Goal: Find specific fact: Find contact information

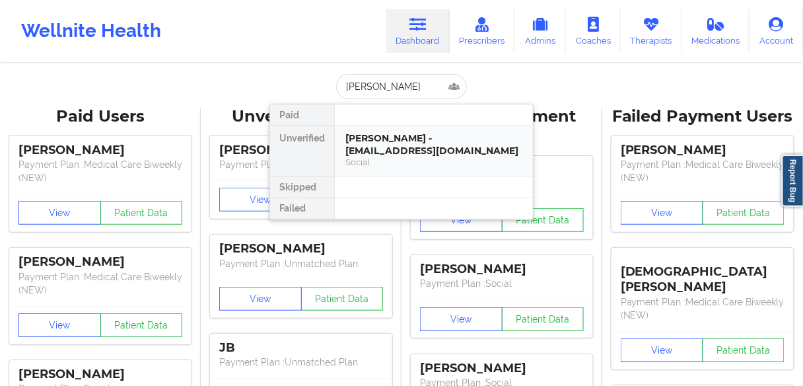
click at [384, 145] on div "[PERSON_NAME] - [EMAIL_ADDRESS][DOMAIN_NAME]" at bounding box center [433, 144] width 177 height 24
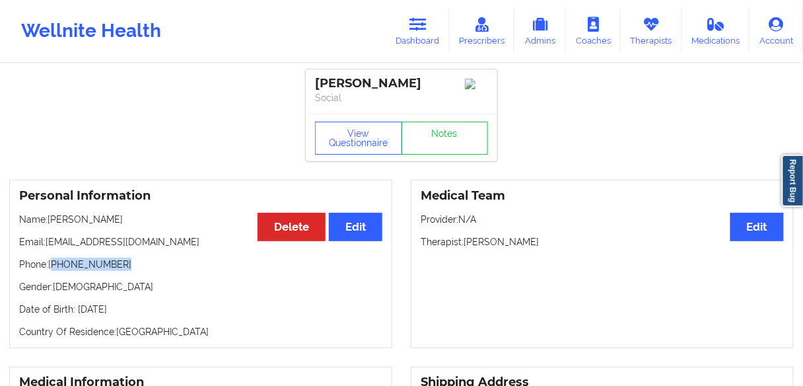
drag, startPoint x: 83, startPoint y: 271, endPoint x: 55, endPoint y: 273, distance: 27.9
click at [55, 271] on p "Phone: [PHONE_NUMBER]" at bounding box center [200, 264] width 363 height 13
copy p "[PHONE_NUMBER]"
click at [417, 22] on icon at bounding box center [418, 24] width 17 height 15
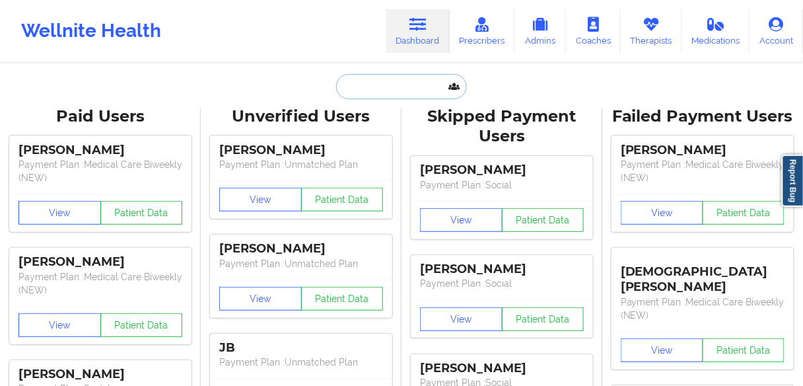
click at [402, 85] on input "text" at bounding box center [401, 86] width 131 height 25
paste input "[PERSON_NAME]"
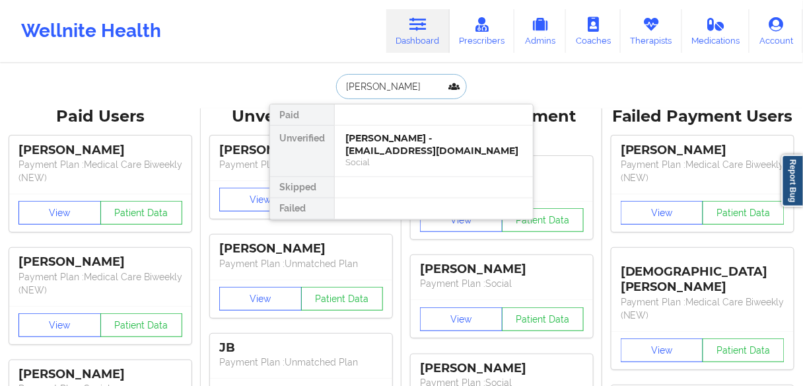
type input "[PERSON_NAME]"
click at [387, 147] on div "[PERSON_NAME] - [EMAIL_ADDRESS][DOMAIN_NAME]" at bounding box center [433, 144] width 177 height 24
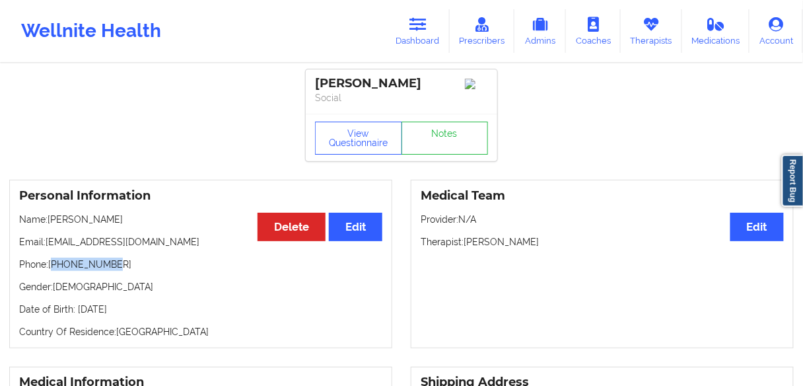
drag, startPoint x: 115, startPoint y: 277, endPoint x: 55, endPoint y: 279, distance: 60.1
click at [55, 271] on p "Phone: [PHONE_NUMBER]" at bounding box center [200, 264] width 363 height 13
copy p "13479630986"
click at [421, 42] on link "Dashboard" at bounding box center [417, 31] width 63 height 44
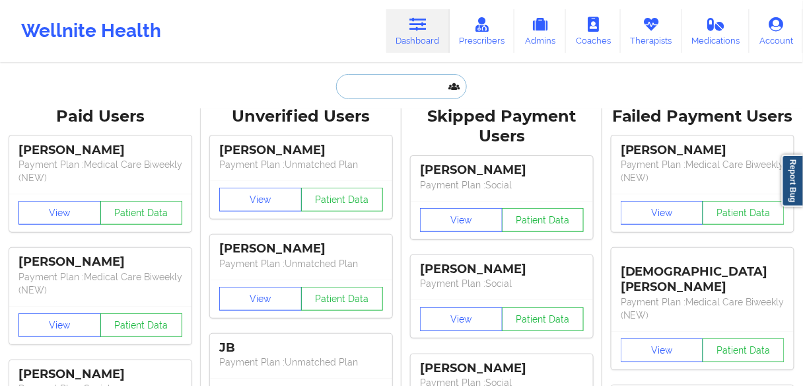
click at [379, 91] on input "text" at bounding box center [401, 86] width 131 height 25
paste input "[PERSON_NAME]"
type input "[PERSON_NAME]"
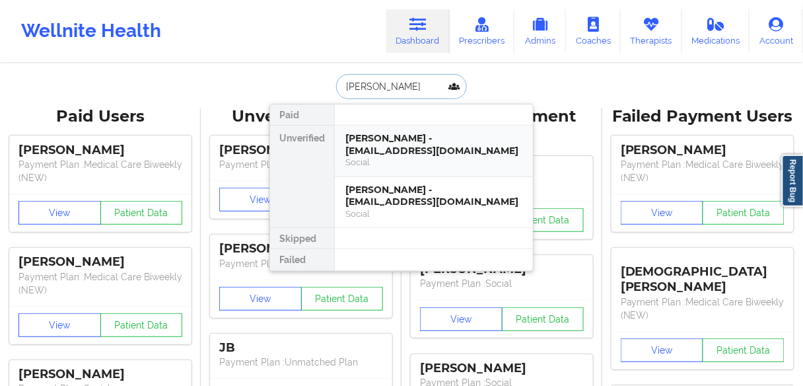
click at [376, 150] on div "[PERSON_NAME] - [EMAIL_ADDRESS][DOMAIN_NAME]" at bounding box center [433, 144] width 177 height 24
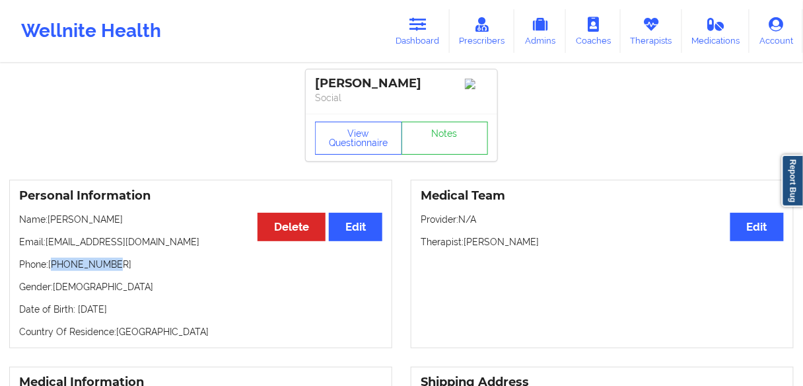
drag, startPoint x: 117, startPoint y: 268, endPoint x: 54, endPoint y: 268, distance: 63.4
click at [54, 268] on p "Phone: [PHONE_NUMBER]" at bounding box center [200, 264] width 363 height 13
copy p "12168080993"
click at [427, 30] on icon at bounding box center [418, 24] width 17 height 15
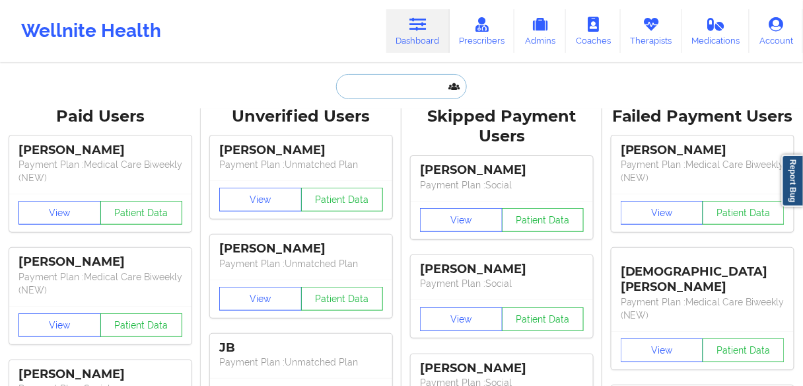
click at [385, 87] on input "text" at bounding box center [401, 86] width 131 height 25
paste input "[PERSON_NAME]"
type input "[PERSON_NAME]"
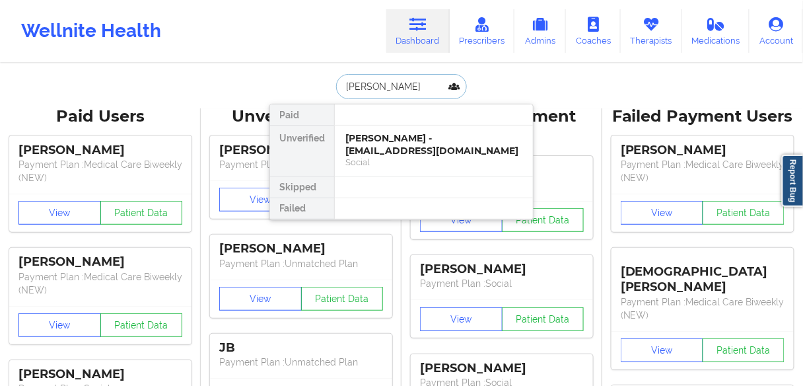
click at [376, 145] on div "[PERSON_NAME] - [EMAIL_ADDRESS][DOMAIN_NAME]" at bounding box center [433, 144] width 177 height 24
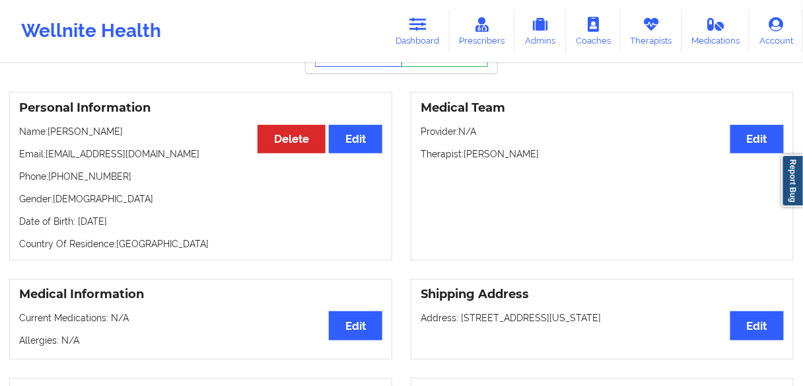
scroll to position [106, 0]
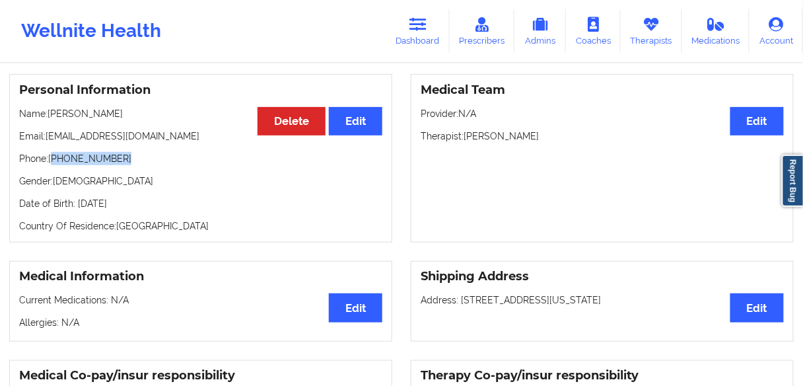
drag, startPoint x: 125, startPoint y: 162, endPoint x: 53, endPoint y: 163, distance: 72.7
click at [53, 163] on p "Phone: [PHONE_NUMBER]" at bounding box center [200, 158] width 363 height 13
copy p "[PHONE_NUMBER]"
